Goal: Find contact information: Obtain details needed to contact an individual or organization

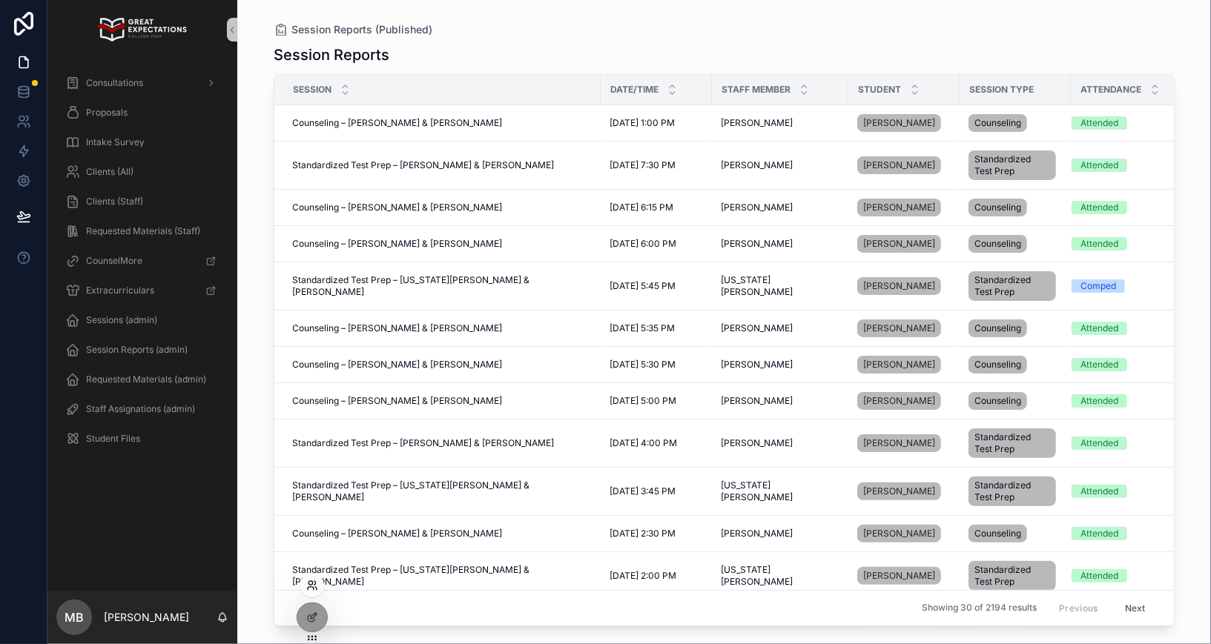
click at [311, 583] on icon at bounding box center [312, 586] width 12 height 12
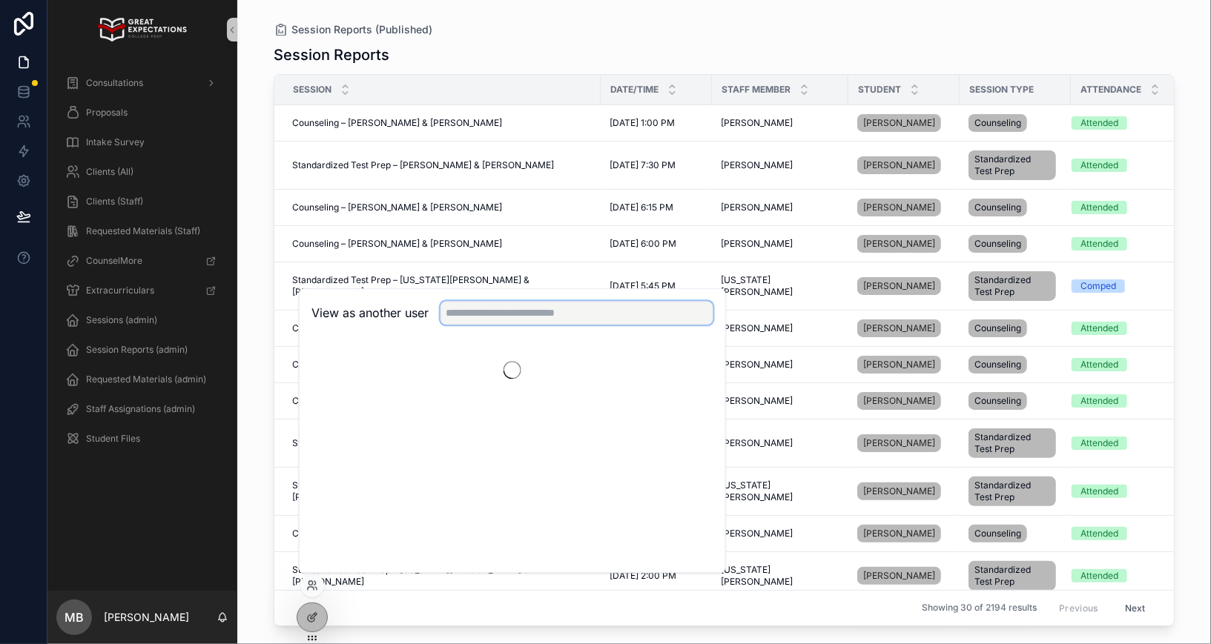
click at [467, 323] on input "text" at bounding box center [577, 313] width 273 height 24
type input "*****"
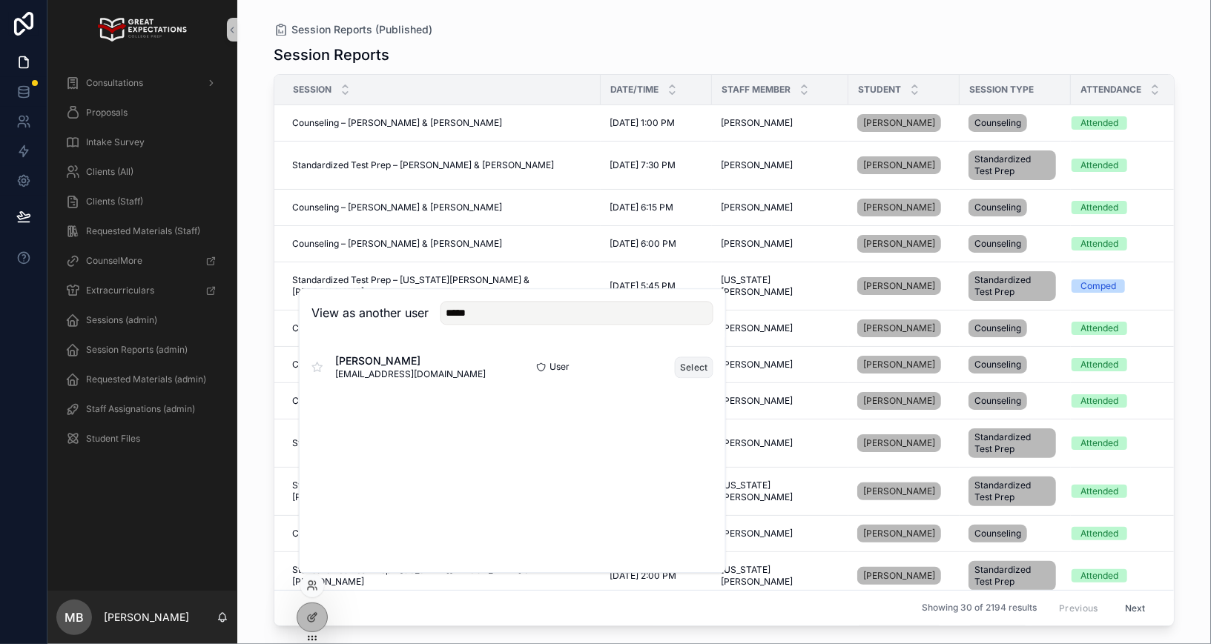
click at [693, 369] on button "Select" at bounding box center [694, 368] width 39 height 22
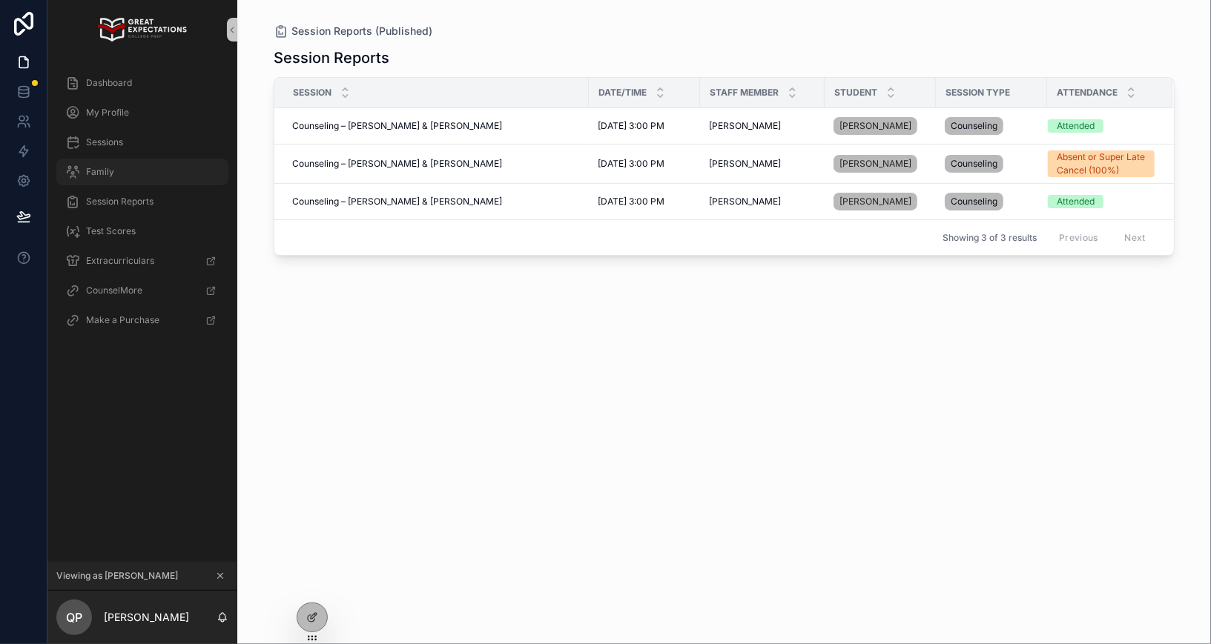
click at [130, 174] on div "Family" at bounding box center [142, 172] width 154 height 24
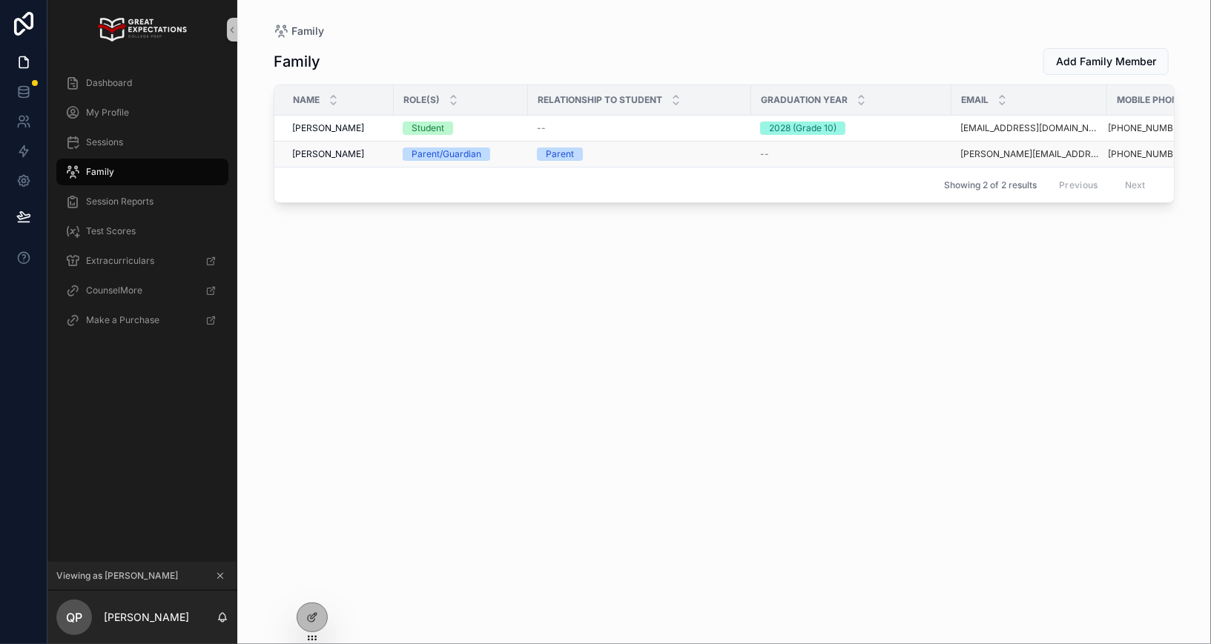
click at [320, 154] on span "[PERSON_NAME]" at bounding box center [328, 154] width 72 height 12
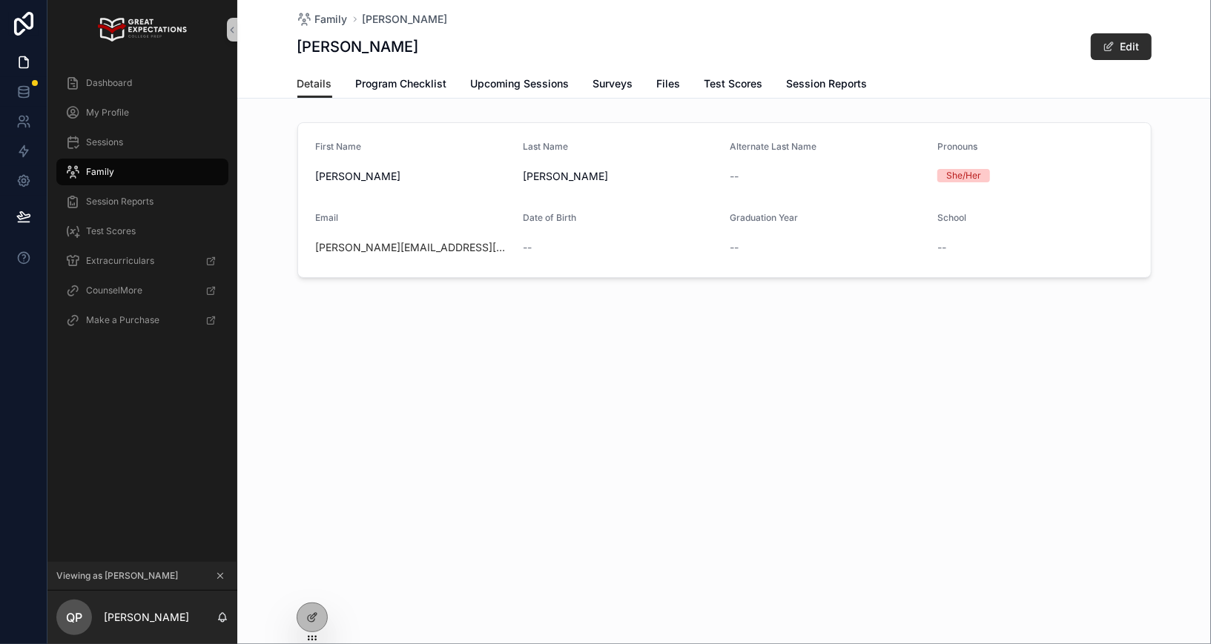
click at [437, 243] on div "[PERSON_NAME][EMAIL_ADDRESS][DOMAIN_NAME]" at bounding box center [414, 247] width 196 height 15
copy link "[PERSON_NAME][EMAIL_ADDRESS][DOMAIN_NAME]"
click at [116, 171] on div "Family" at bounding box center [142, 172] width 154 height 24
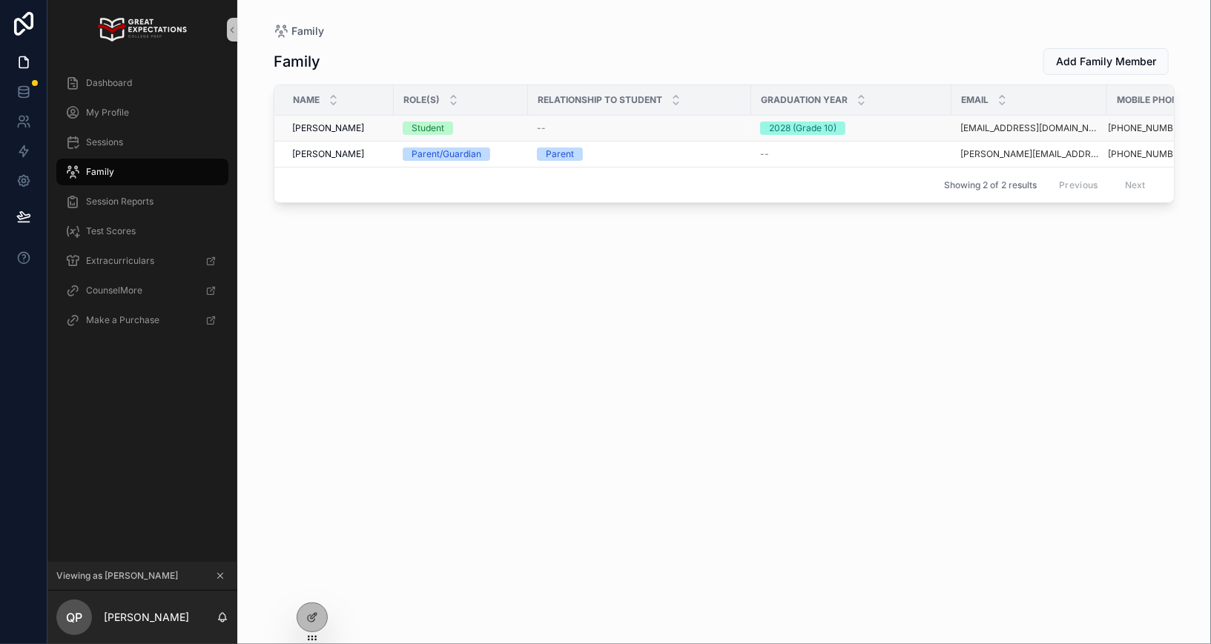
click at [309, 123] on span "[PERSON_NAME]" at bounding box center [328, 128] width 72 height 12
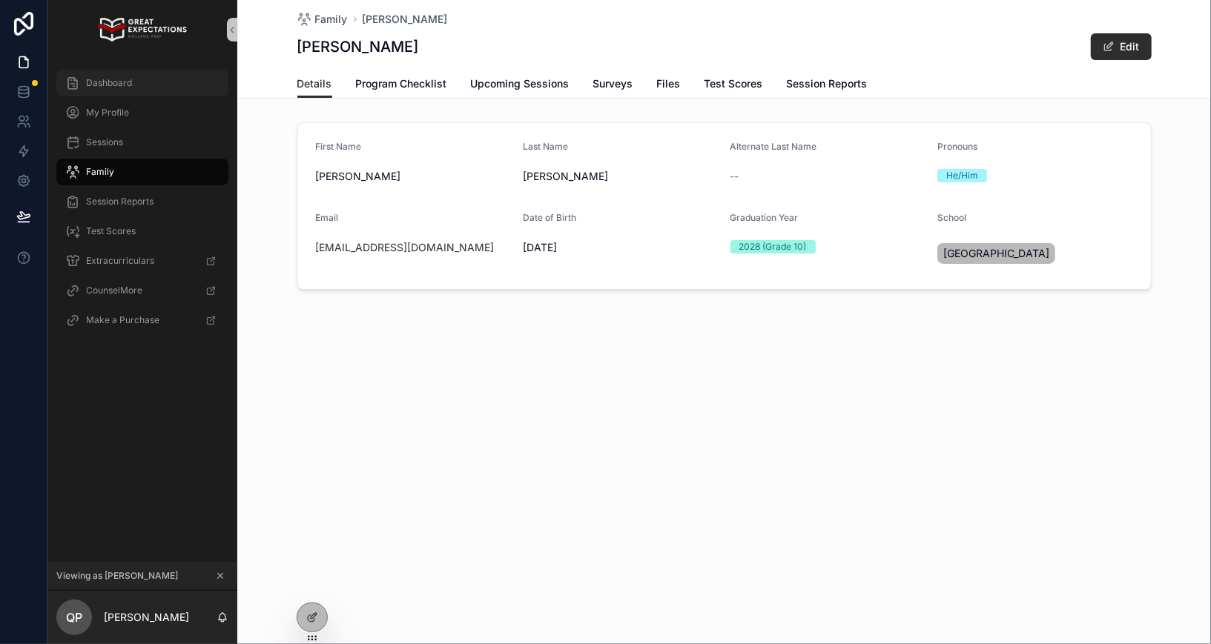
click at [93, 78] on span "Dashboard" at bounding box center [109, 83] width 46 height 12
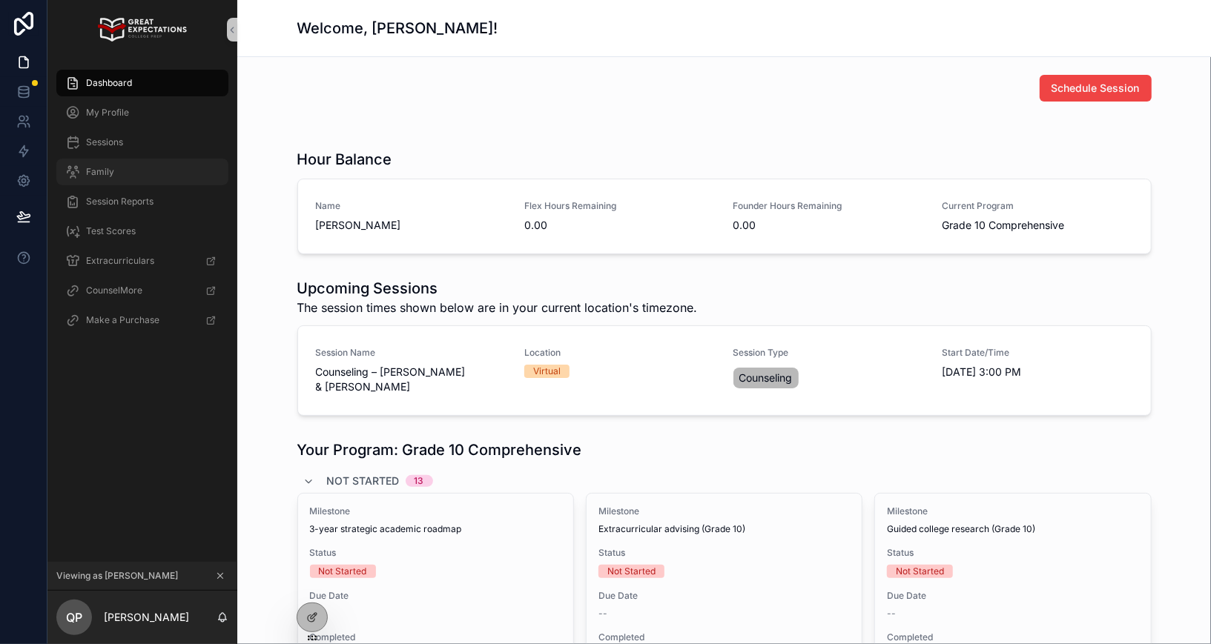
click at [108, 178] on div "Family" at bounding box center [142, 172] width 154 height 24
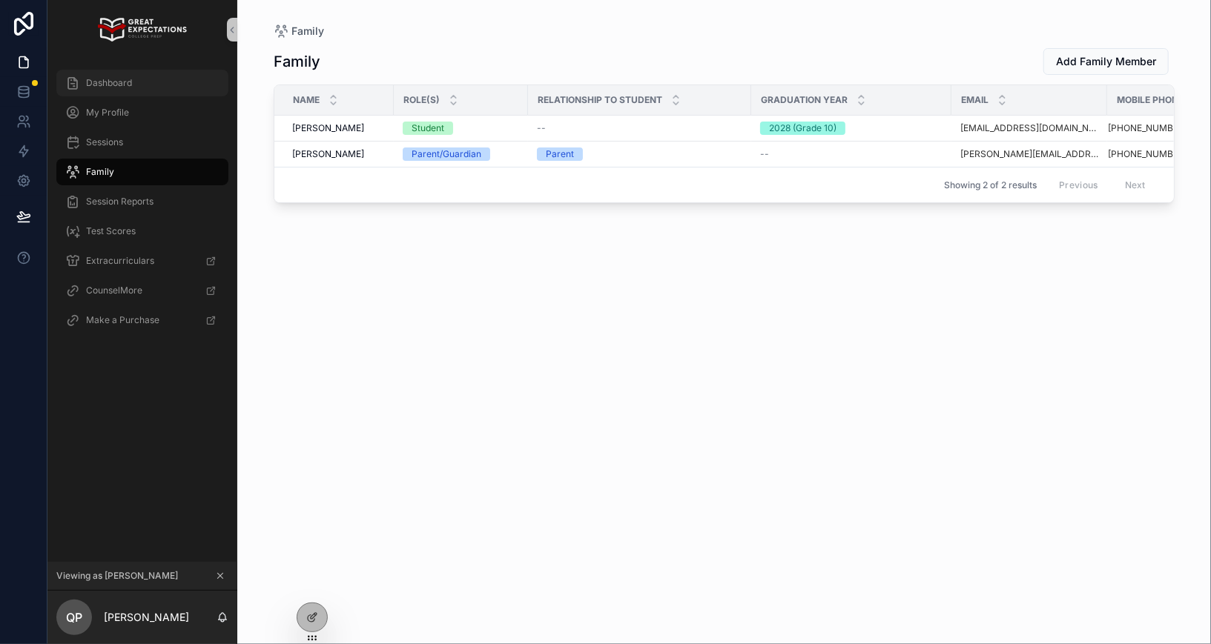
click at [136, 80] on div "Dashboard" at bounding box center [142, 83] width 154 height 24
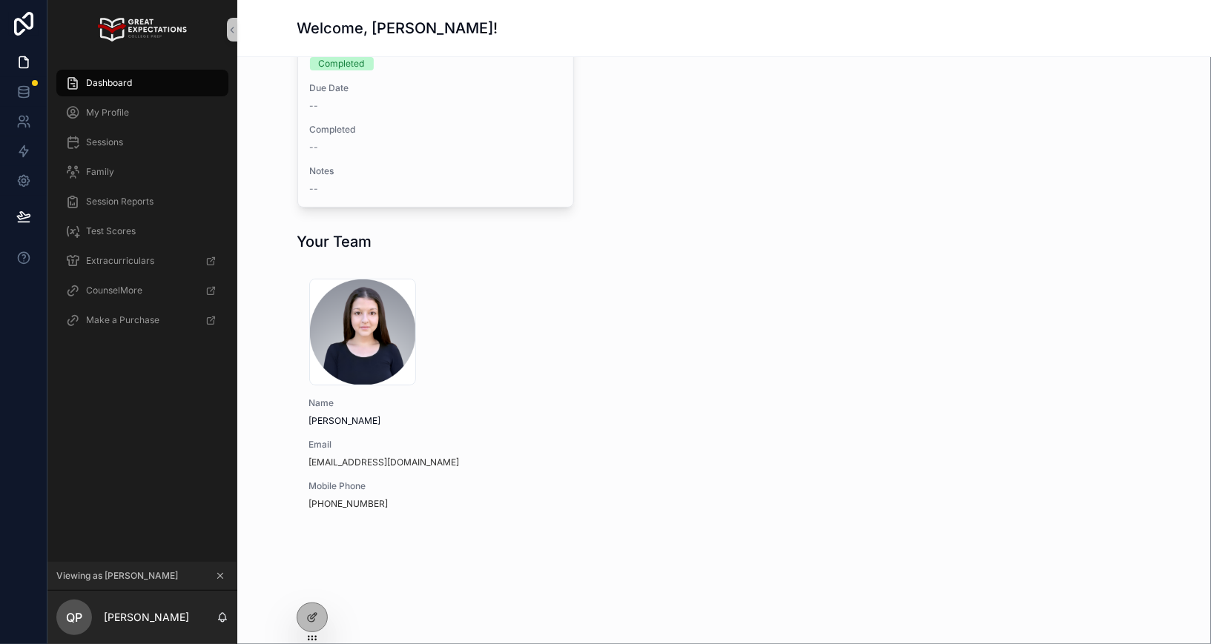
scroll to position [1966, 0]
